Goal: Task Accomplishment & Management: Complete application form

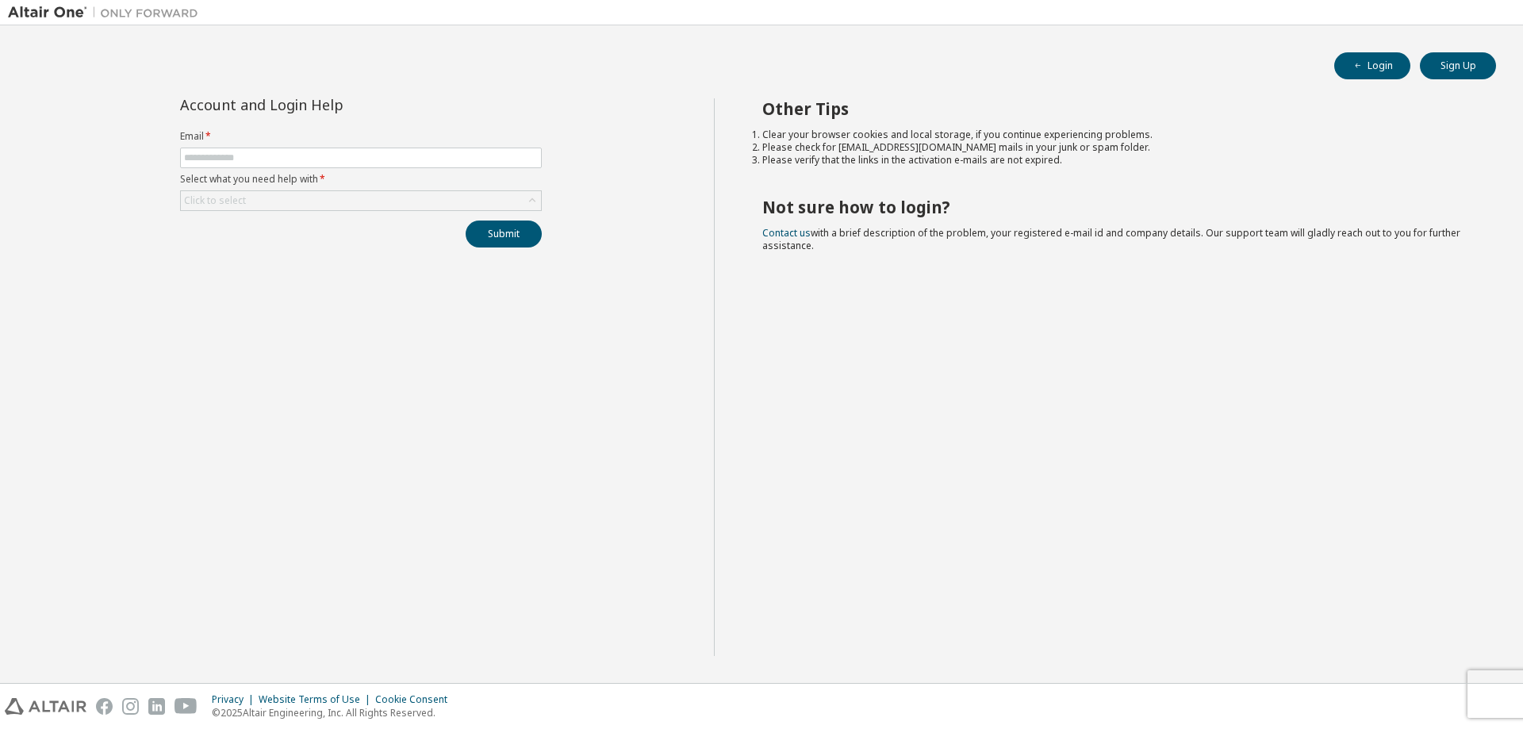
click at [374, 189] on form "Email * Select what you need help with * Click to select" at bounding box center [361, 170] width 362 height 81
click at [376, 195] on div "Click to select" at bounding box center [361, 200] width 360 height 19
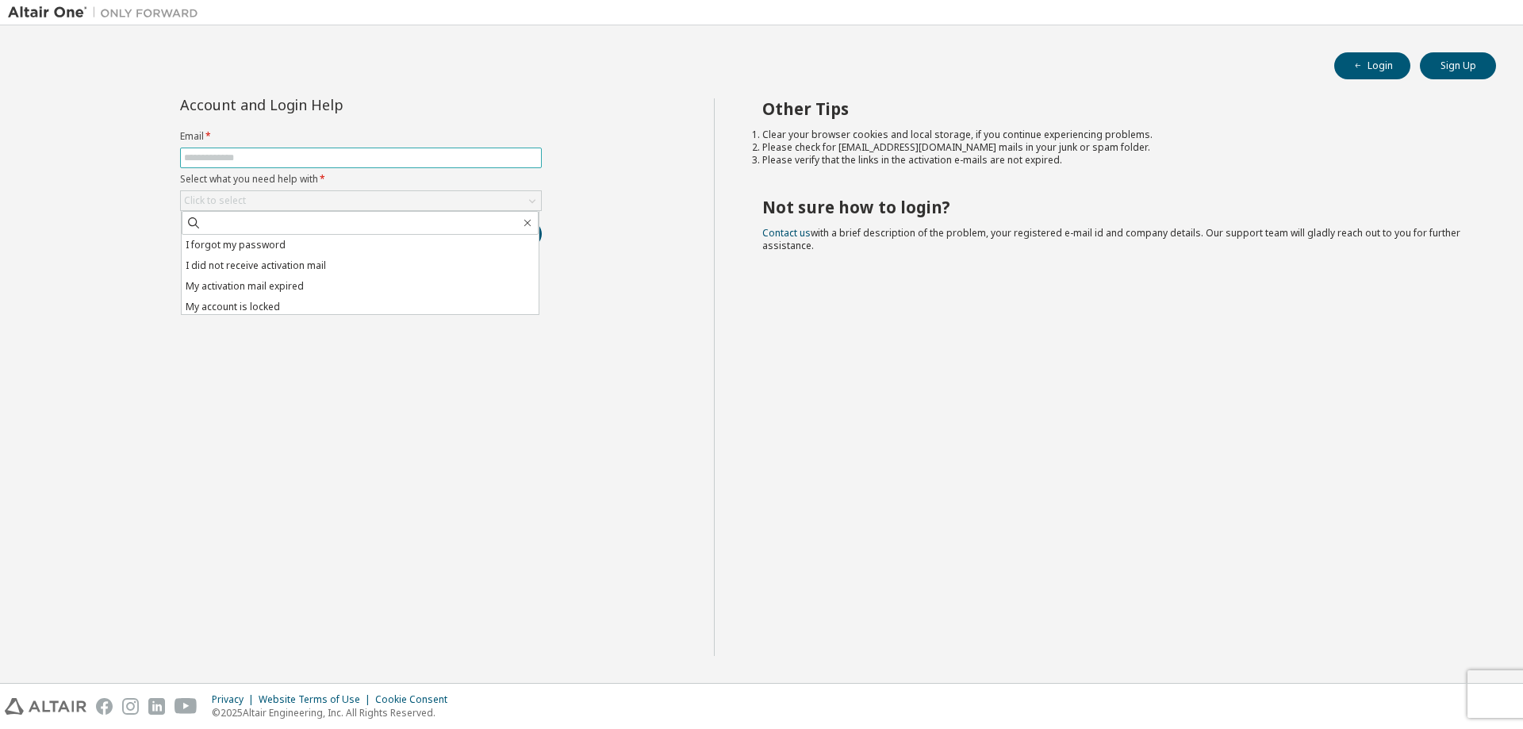
click at [371, 164] on span at bounding box center [361, 158] width 362 height 21
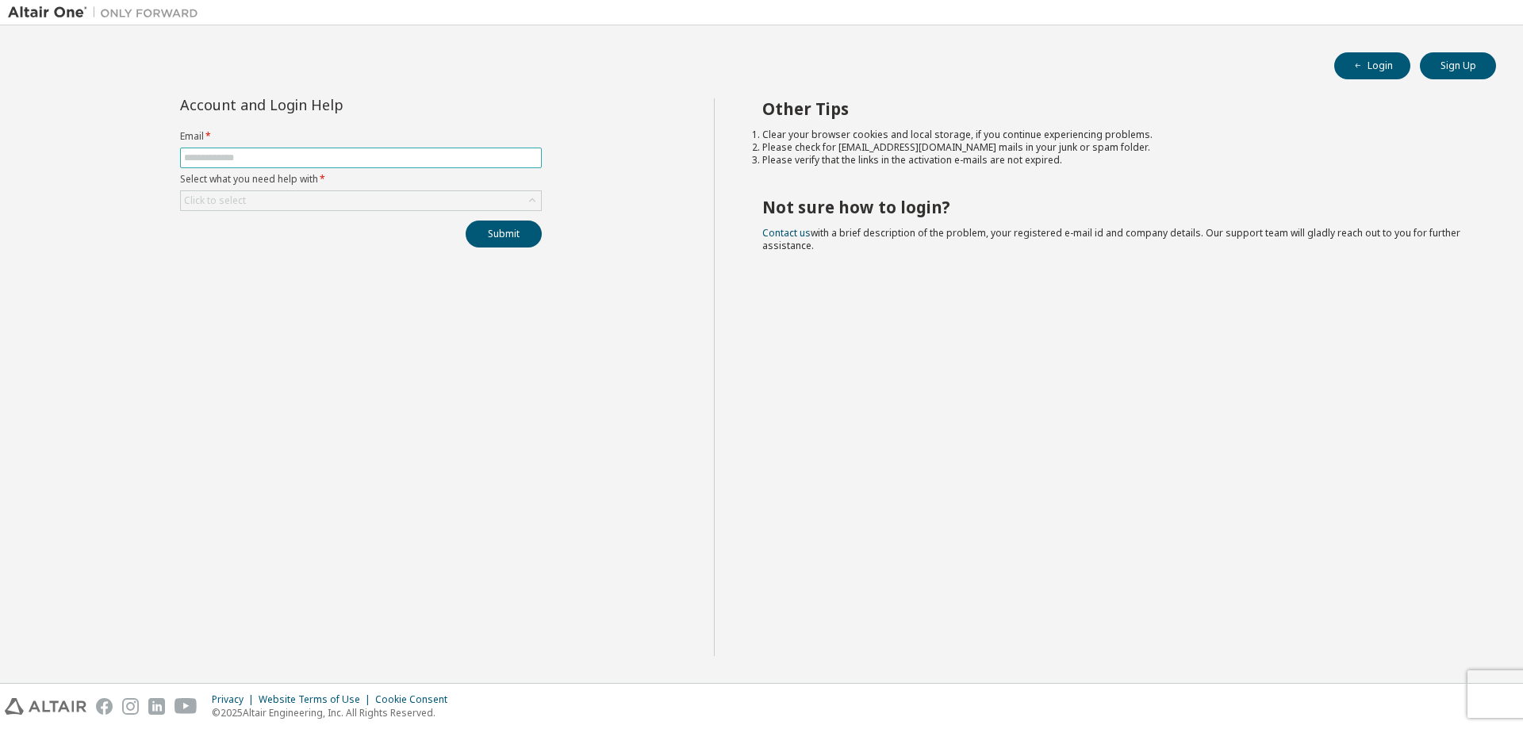
click at [374, 158] on input "text" at bounding box center [361, 157] width 354 height 13
type input "**********"
click at [365, 205] on div "Click to select" at bounding box center [361, 200] width 360 height 19
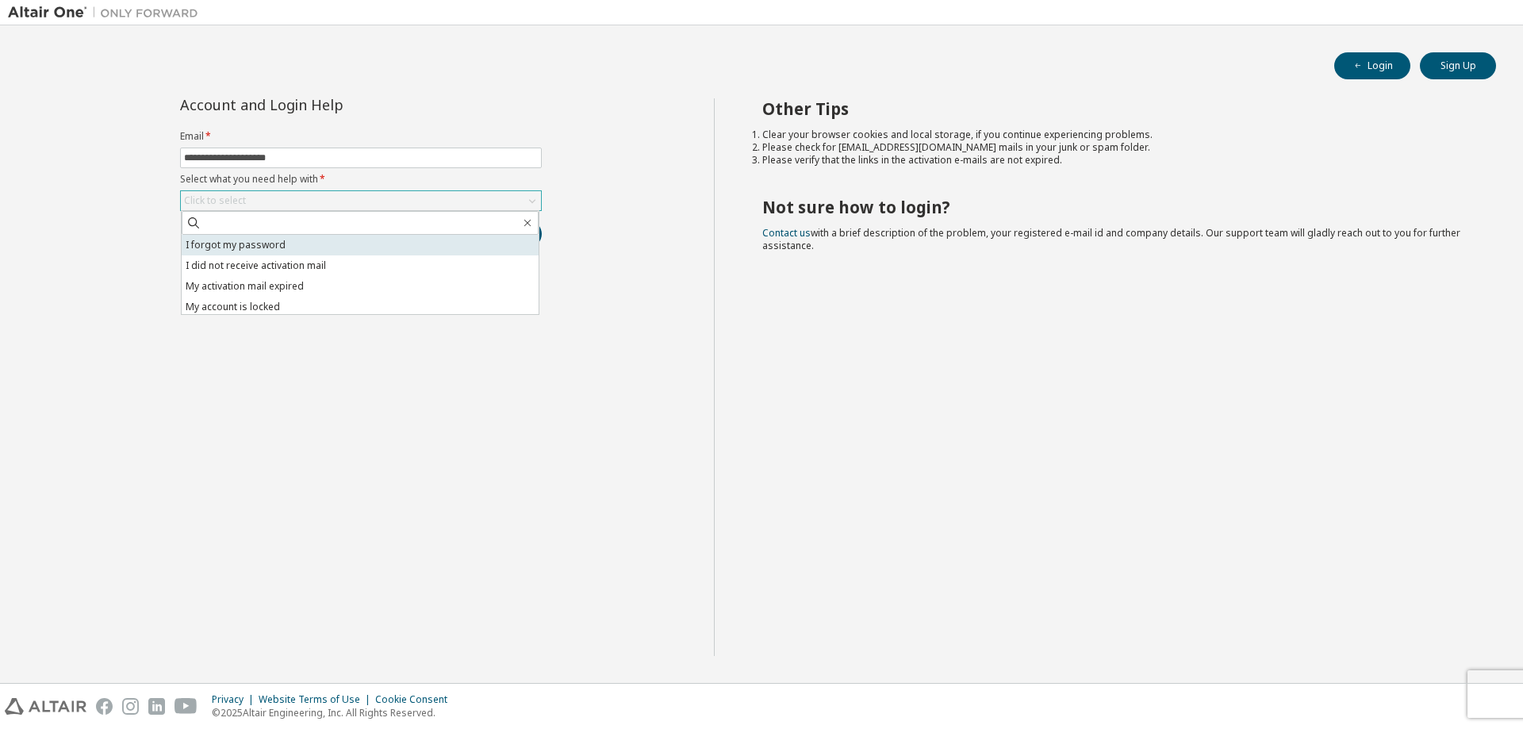
click at [347, 242] on li "I forgot my password" at bounding box center [360, 245] width 357 height 21
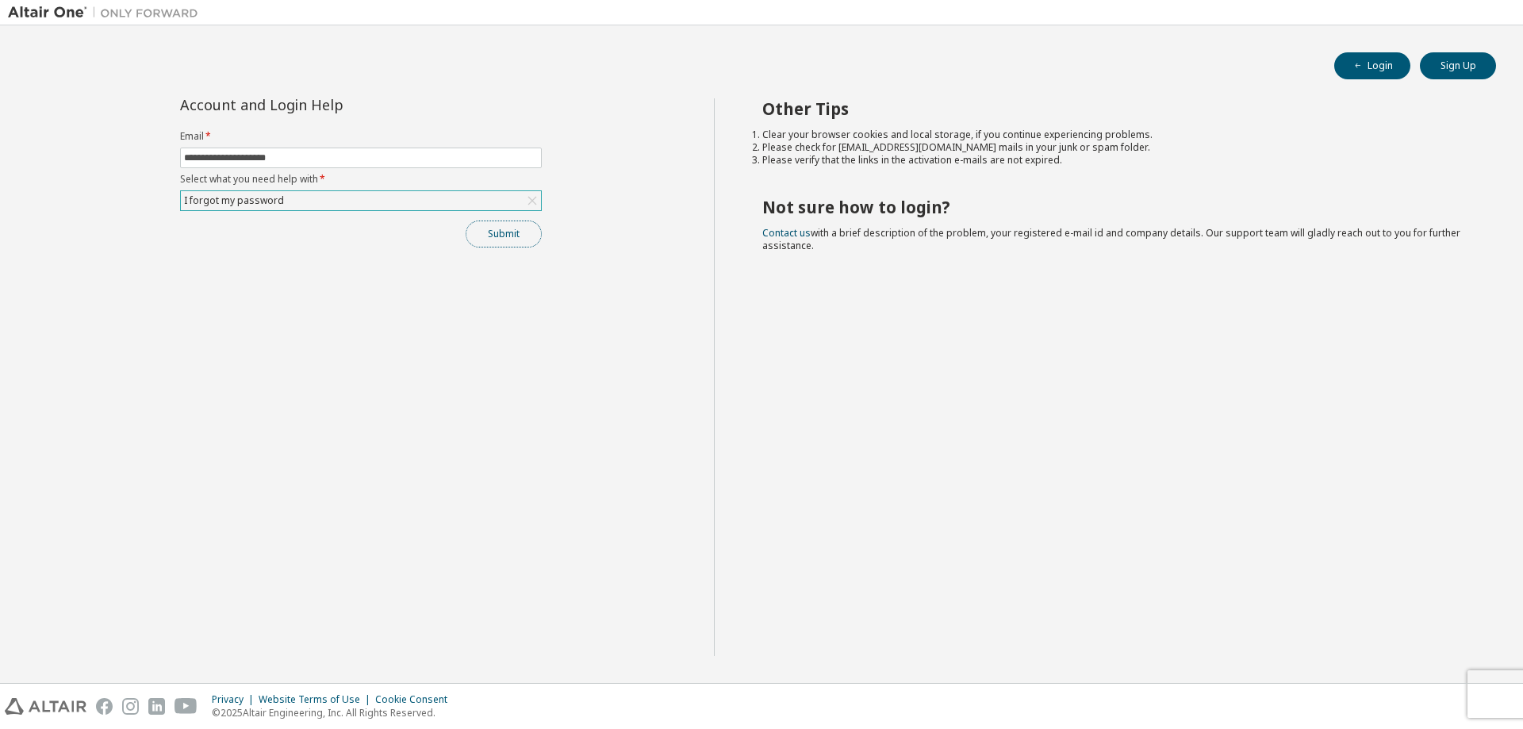
click at [519, 234] on button "Submit" at bounding box center [503, 233] width 76 height 27
